Goal: Information Seeking & Learning: Understand process/instructions

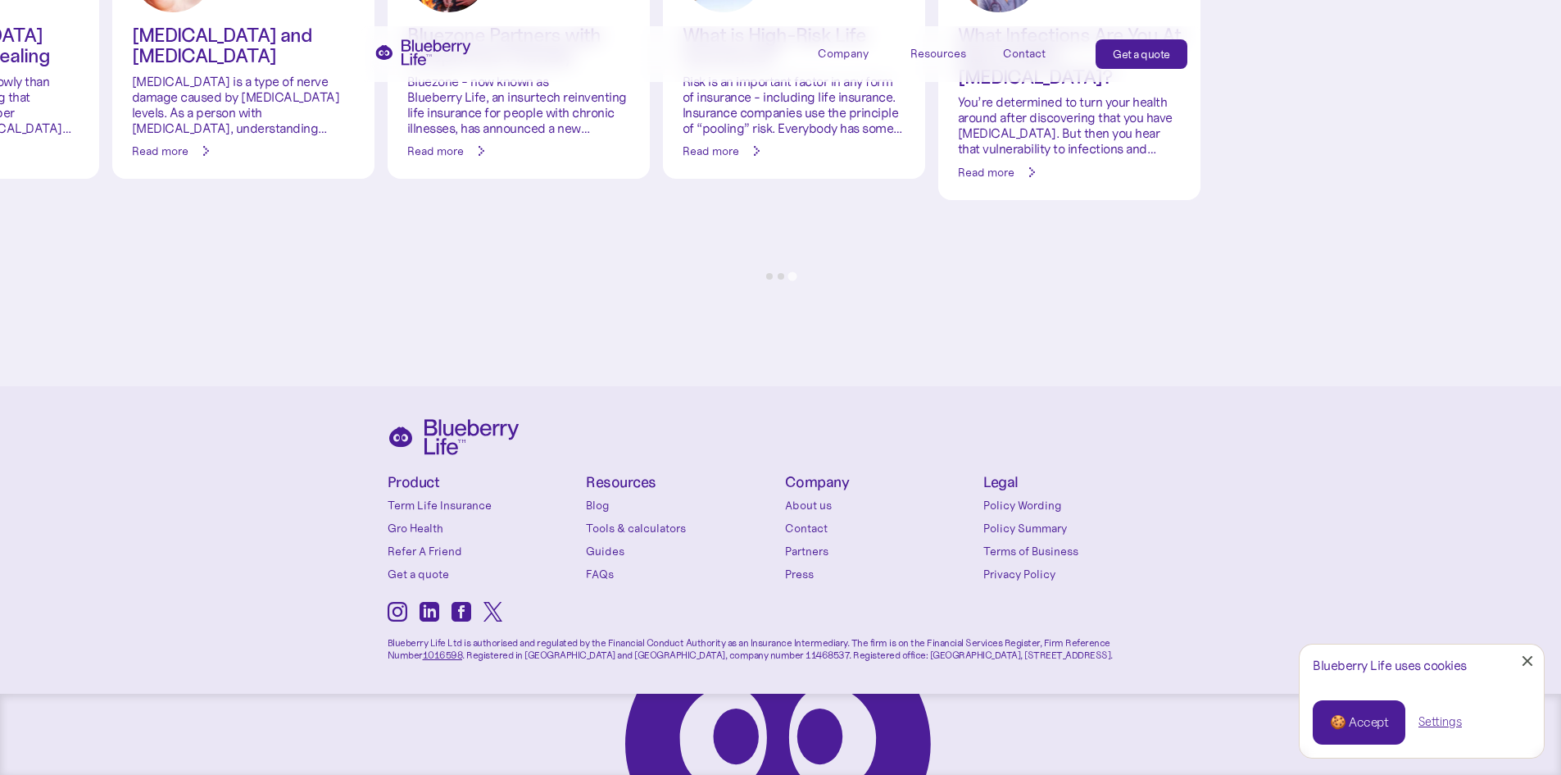
scroll to position [7705, 0]
click at [998, 507] on link "Policy Wording" at bounding box center [1078, 504] width 191 height 16
